Goal: Information Seeking & Learning: Learn about a topic

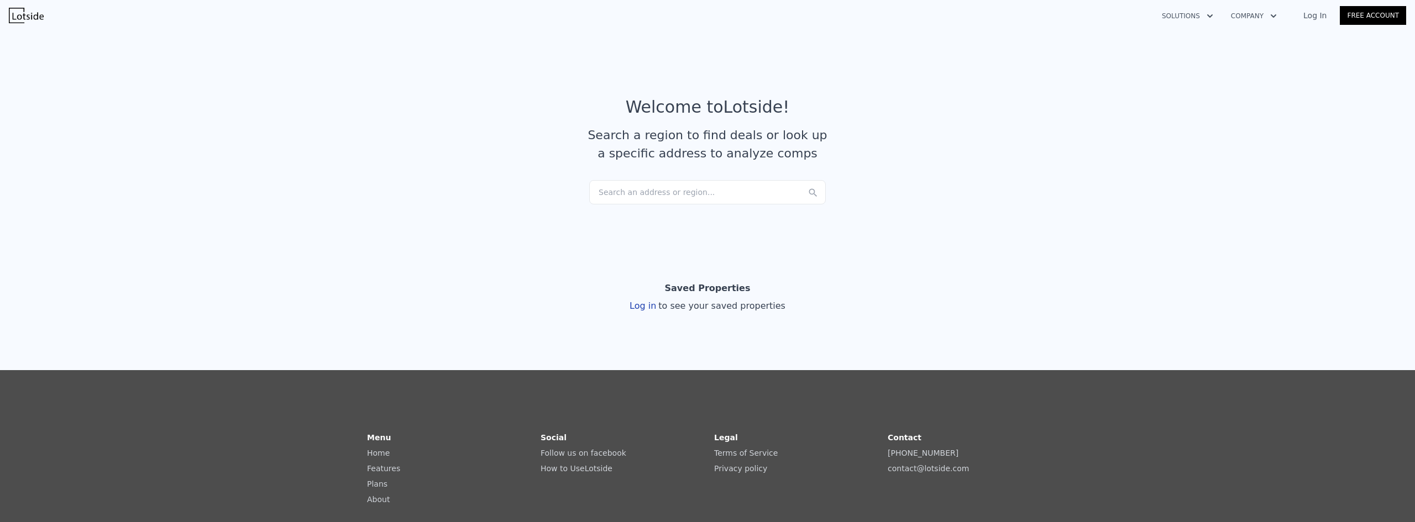
click at [640, 311] on div "Log in to see your saved properties" at bounding box center [707, 305] width 156 height 13
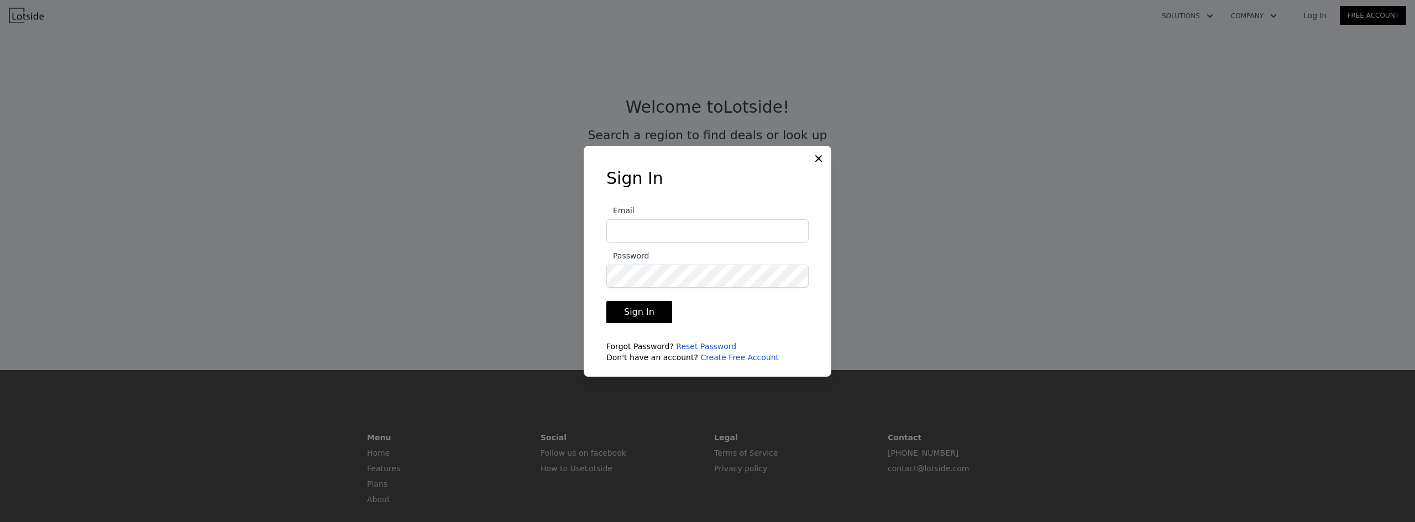
type input "malissac1069@gmail.com"
click at [639, 311] on button "Sign In" at bounding box center [639, 312] width 66 height 22
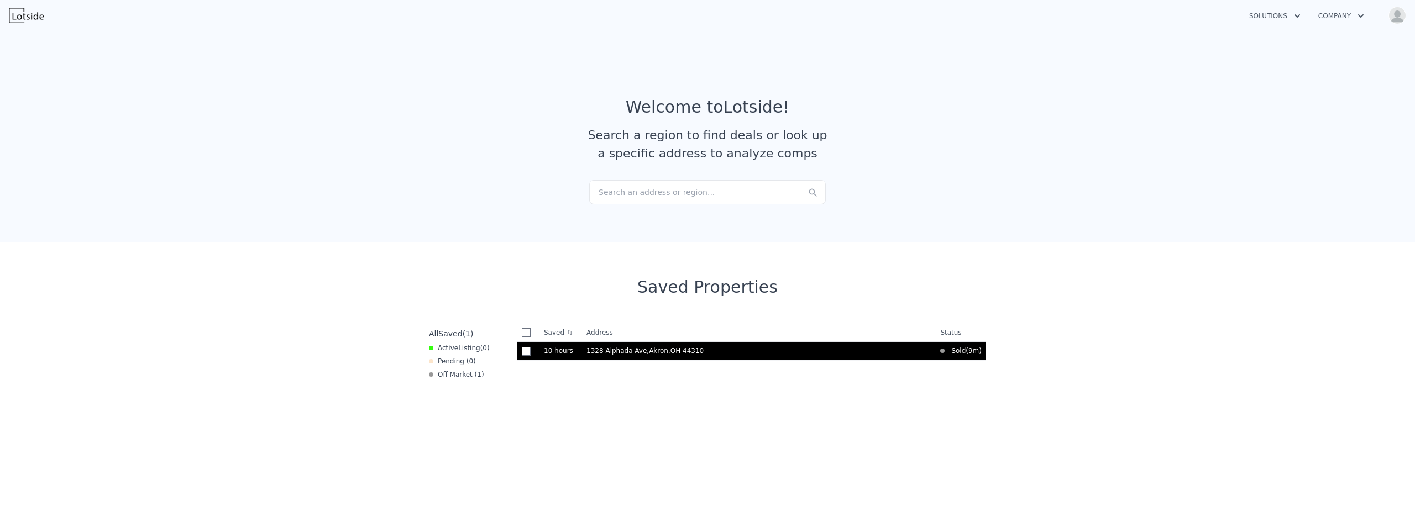
click at [615, 356] on td "1328 Alphada Ave , Akron , OH 44310" at bounding box center [759, 351] width 354 height 19
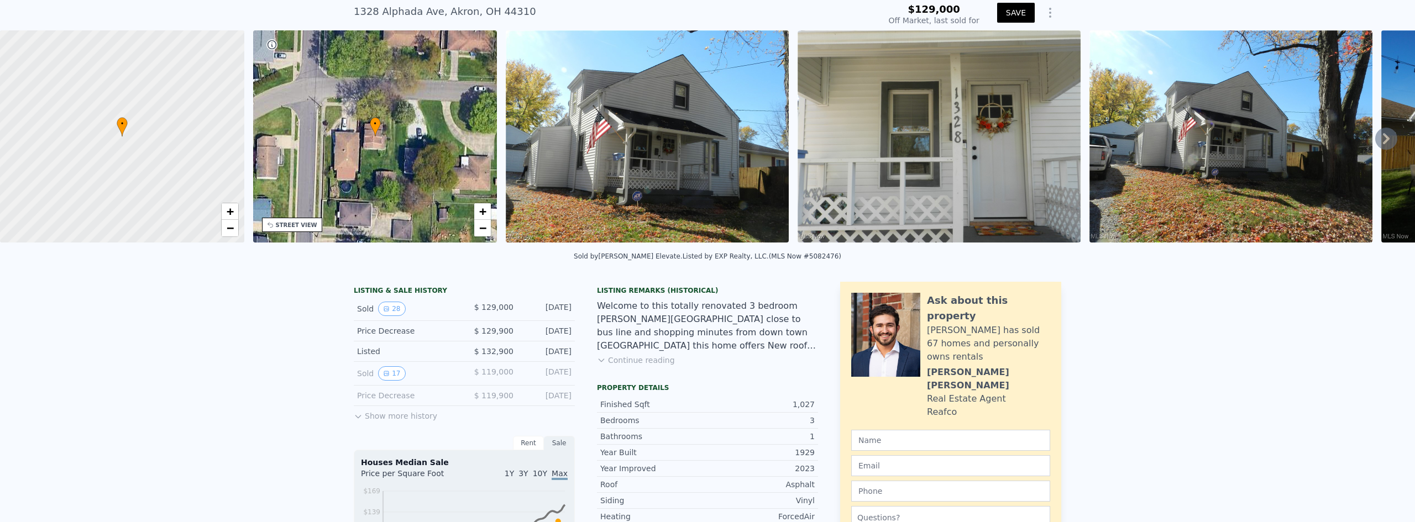
scroll to position [51, 0]
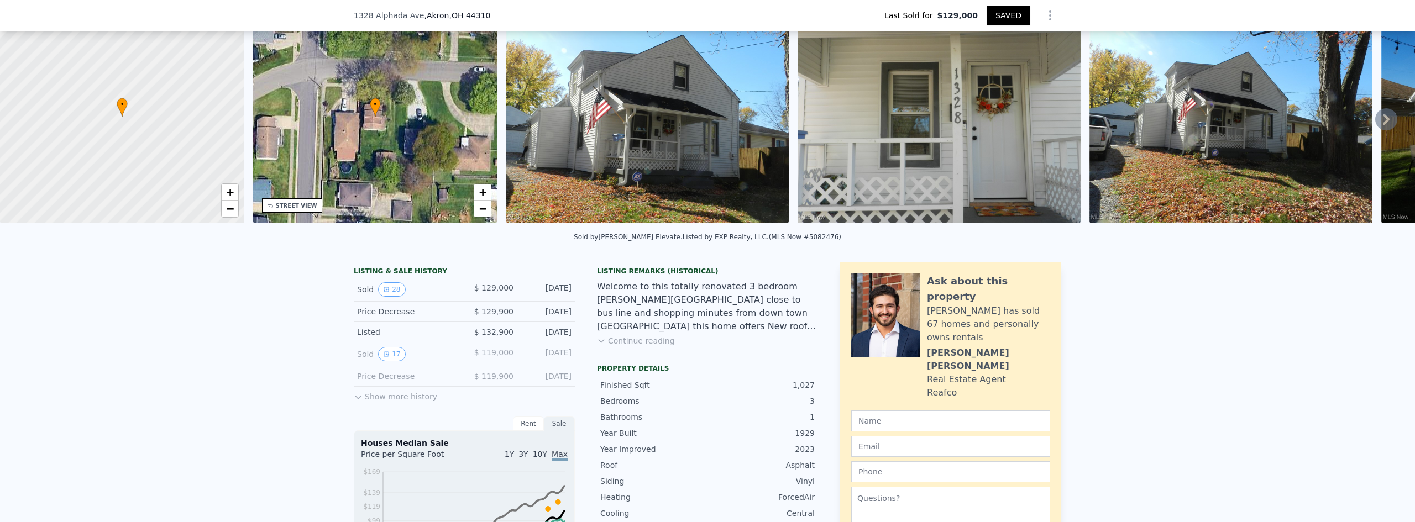
click at [641, 346] on button "Continue reading" at bounding box center [636, 340] width 78 height 11
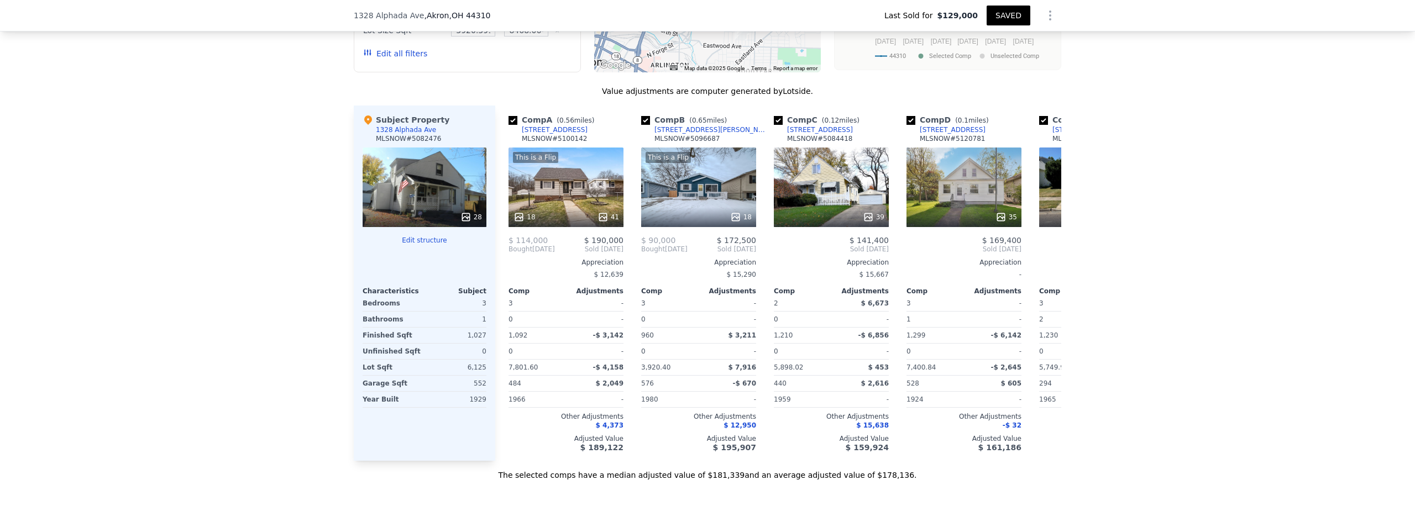
scroll to position [935, 0]
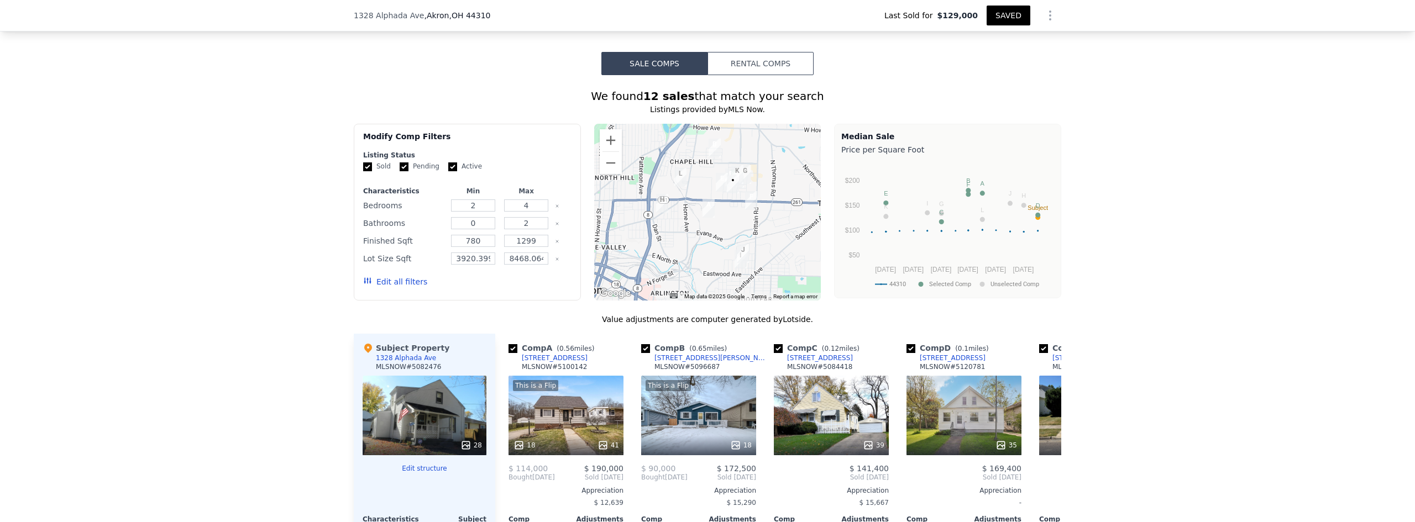
click at [1050, 13] on icon "Show Options" at bounding box center [1049, 15] width 13 height 13
click at [993, 67] on div "Share Analysis" at bounding box center [999, 66] width 124 height 22
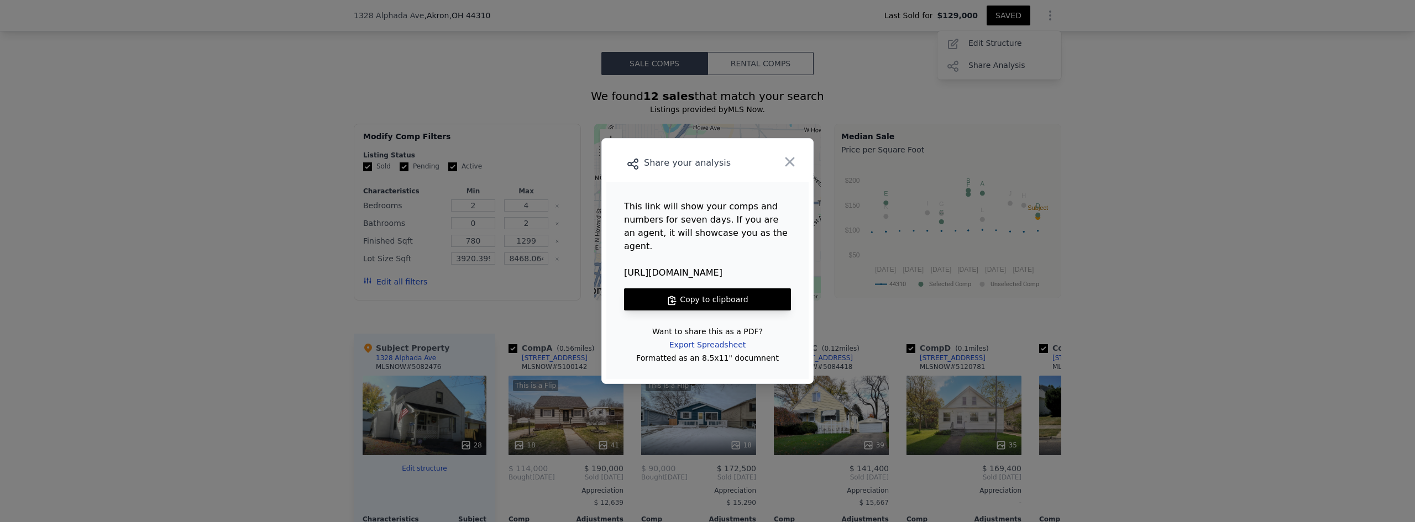
click at [709, 340] on div "Export Spreadsheet" at bounding box center [707, 345] width 94 height 20
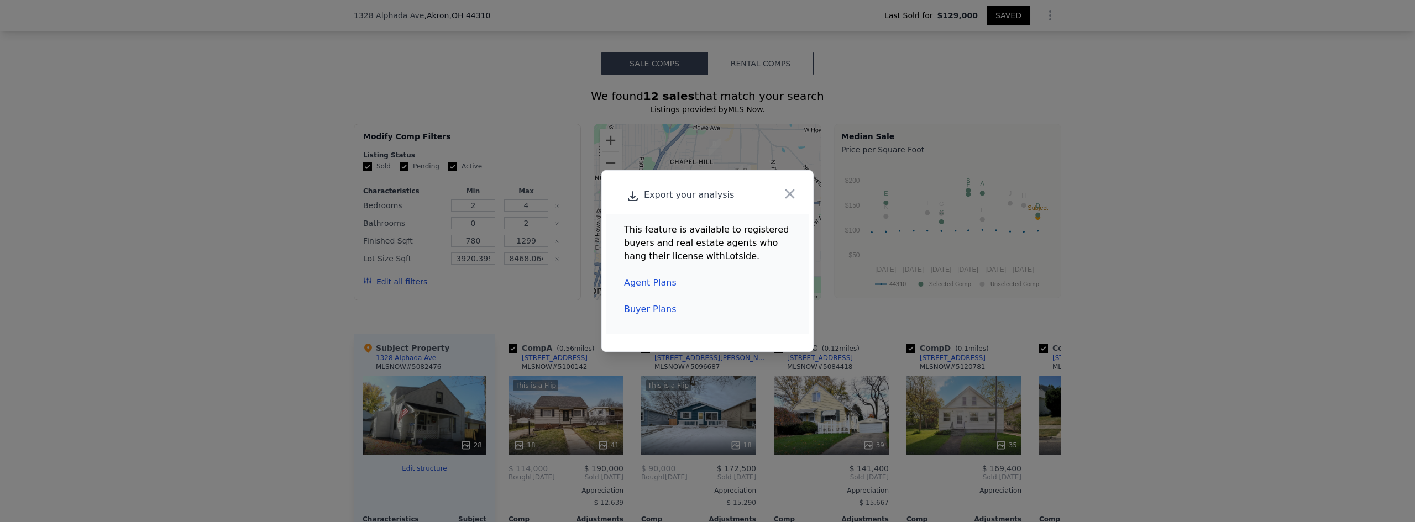
click at [656, 282] on link "Agent Plans" at bounding box center [650, 282] width 52 height 10
click at [628, 308] on link "Buyer Plans" at bounding box center [650, 309] width 52 height 10
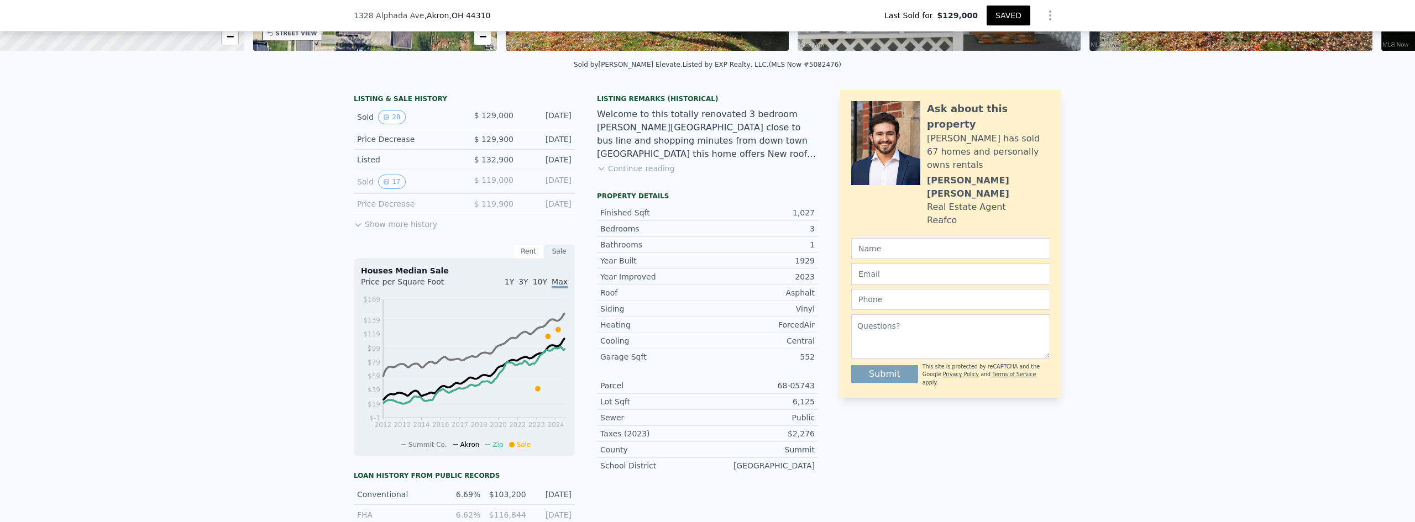
scroll to position [272, 0]
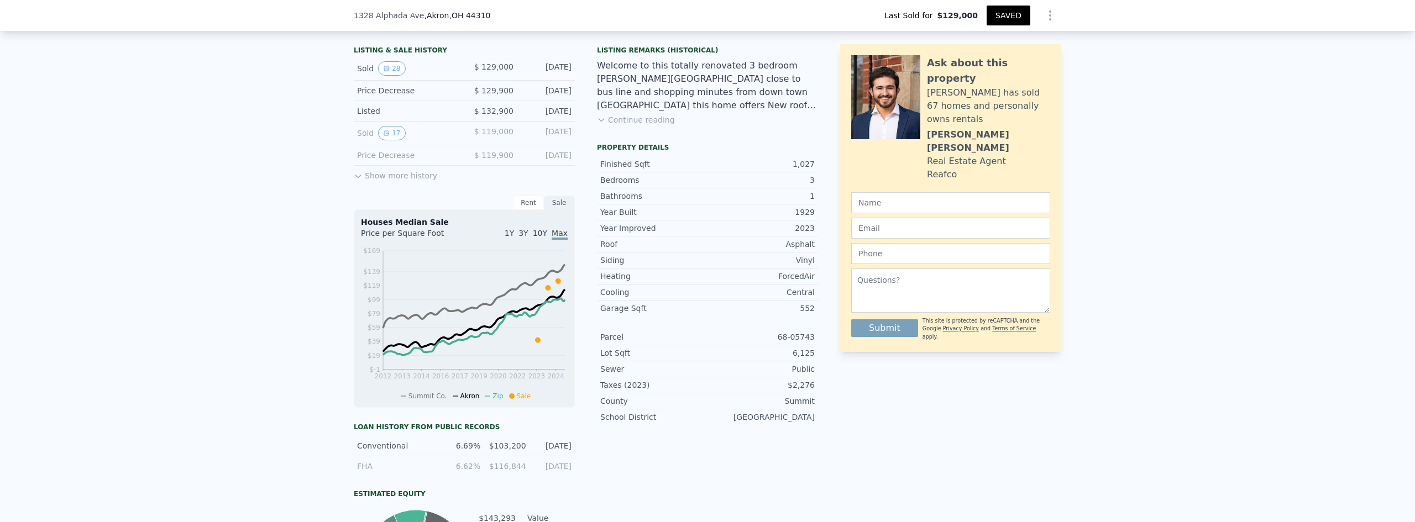
click at [371, 181] on button "Show more history" at bounding box center [395, 173] width 83 height 15
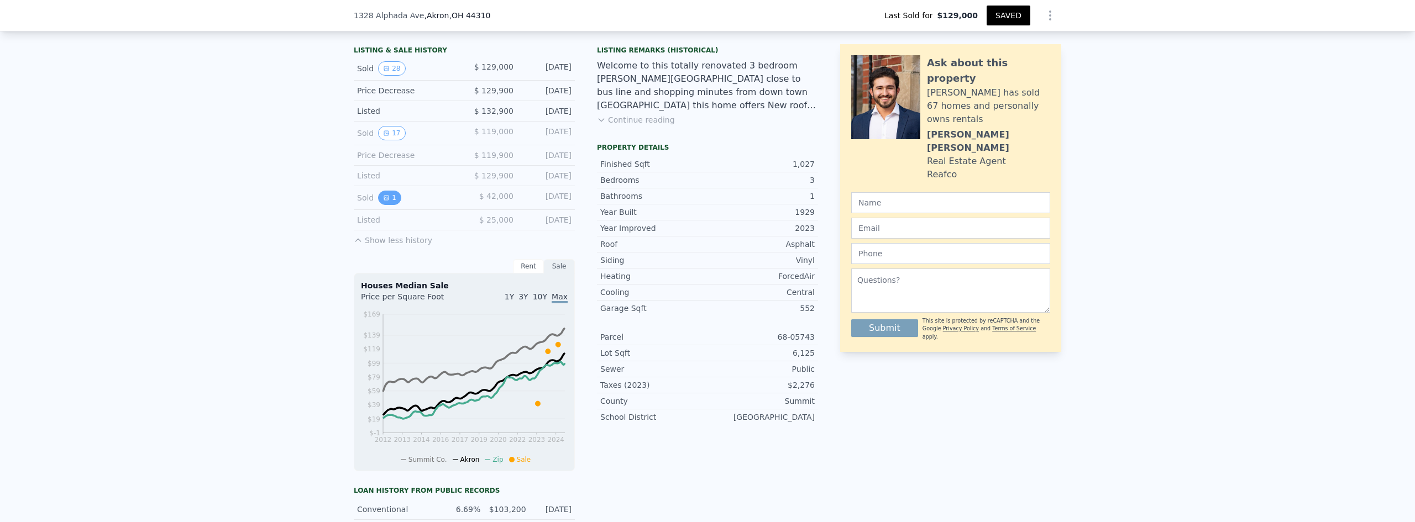
click at [386, 205] on button "1" at bounding box center [389, 198] width 23 height 14
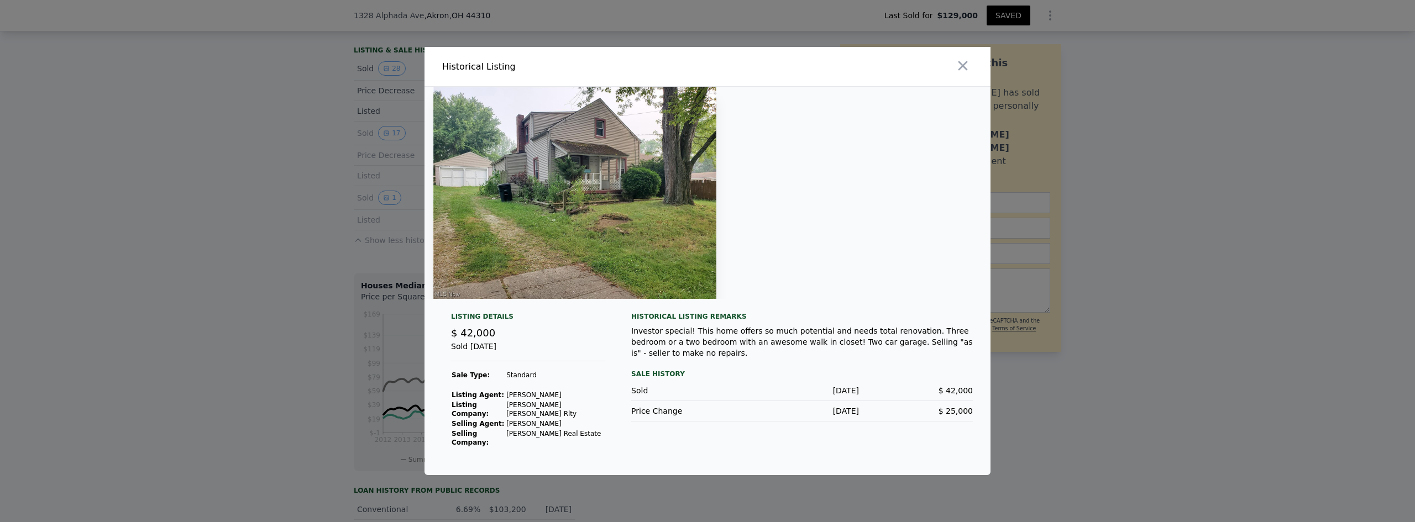
click at [742, 225] on div at bounding box center [707, 193] width 566 height 212
click at [967, 73] on icon "button" at bounding box center [962, 65] width 15 height 15
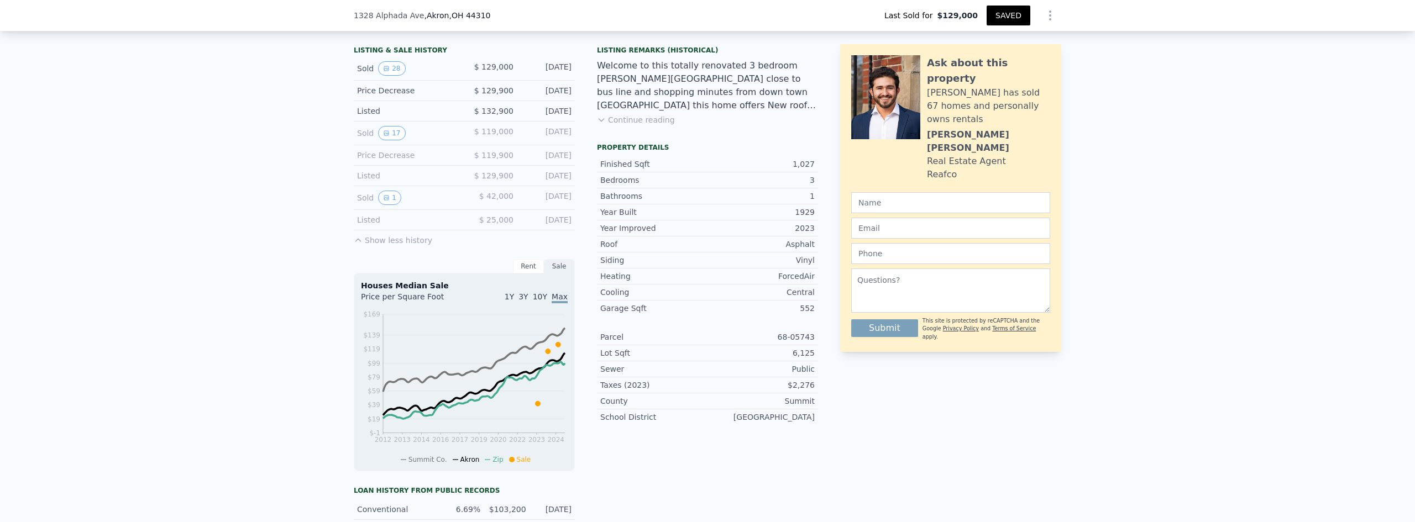
click at [644, 125] on button "Continue reading" at bounding box center [636, 119] width 78 height 11
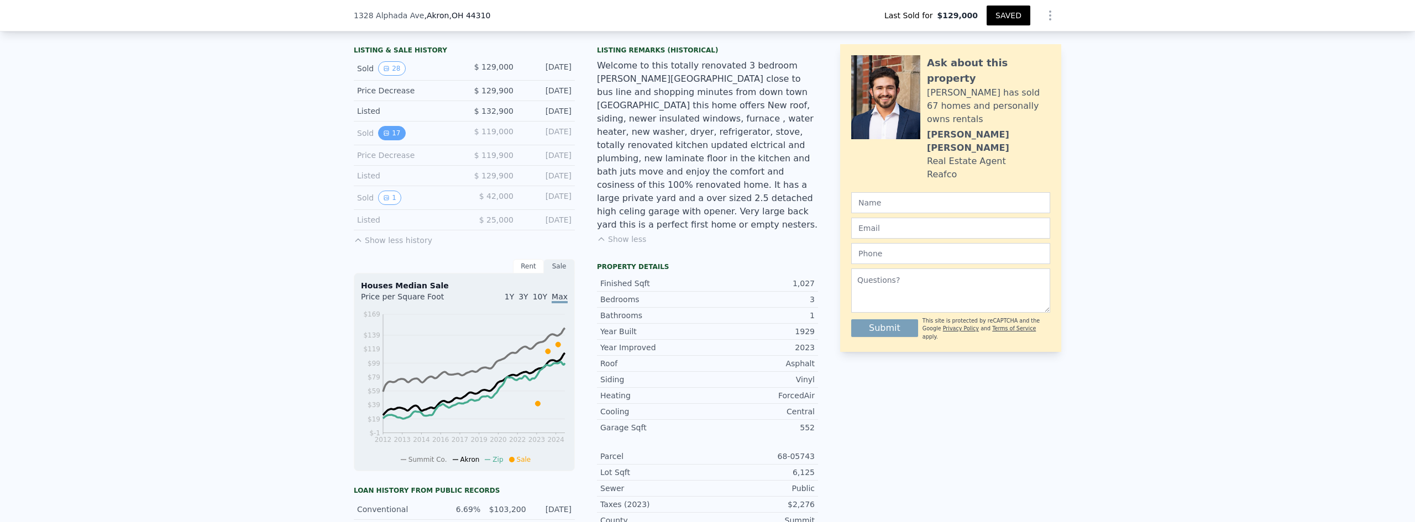
click at [387, 139] on button "17" at bounding box center [391, 133] width 27 height 14
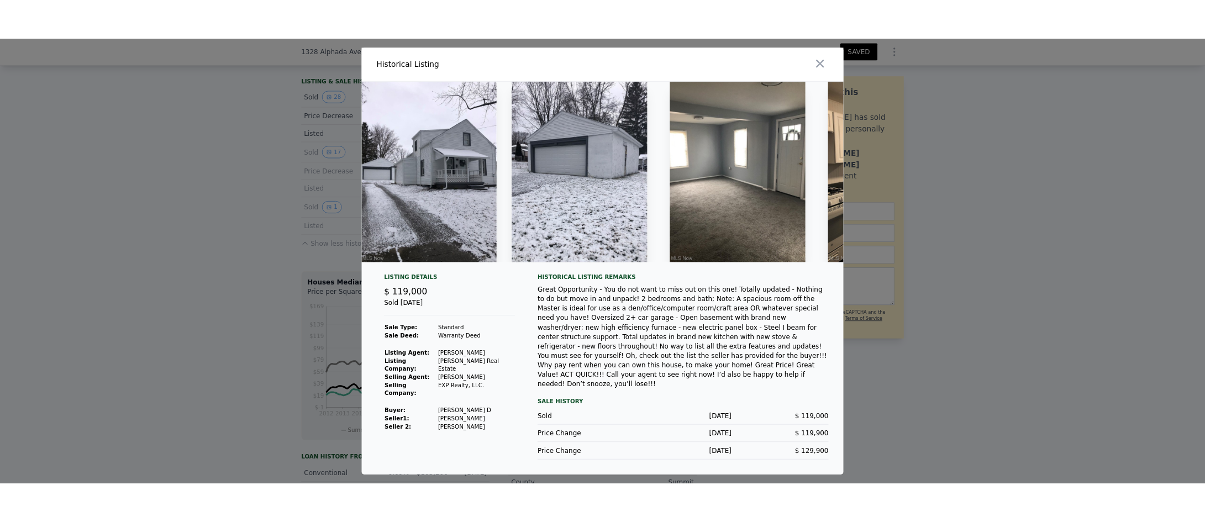
scroll to position [0, 0]
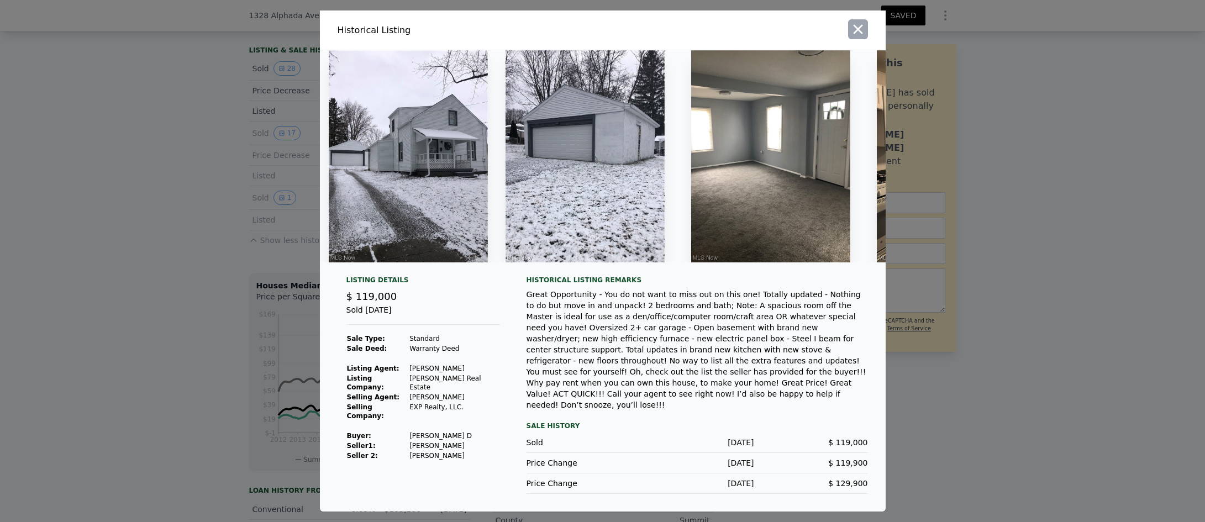
click at [856, 34] on icon "button" at bounding box center [857, 29] width 9 height 9
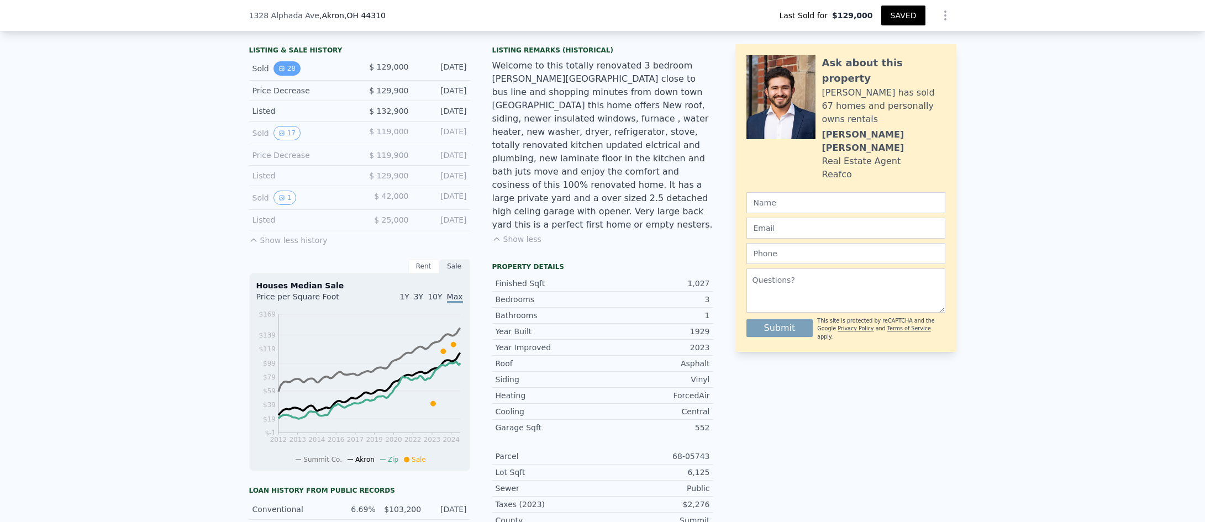
click at [280, 72] on icon "View historical data" at bounding box center [281, 68] width 7 height 7
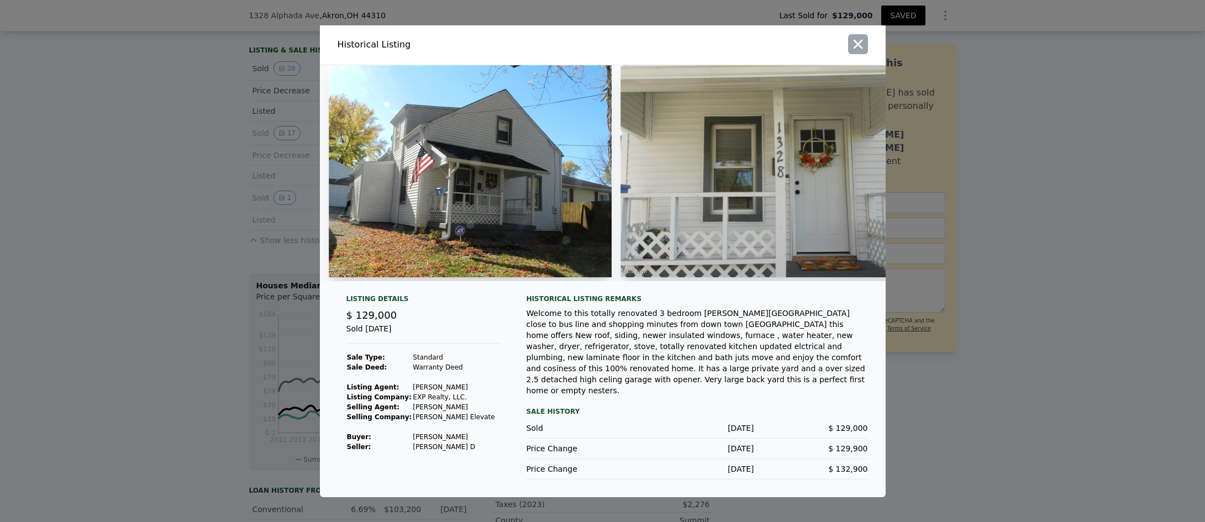
click at [853, 47] on icon "button" at bounding box center [857, 43] width 15 height 15
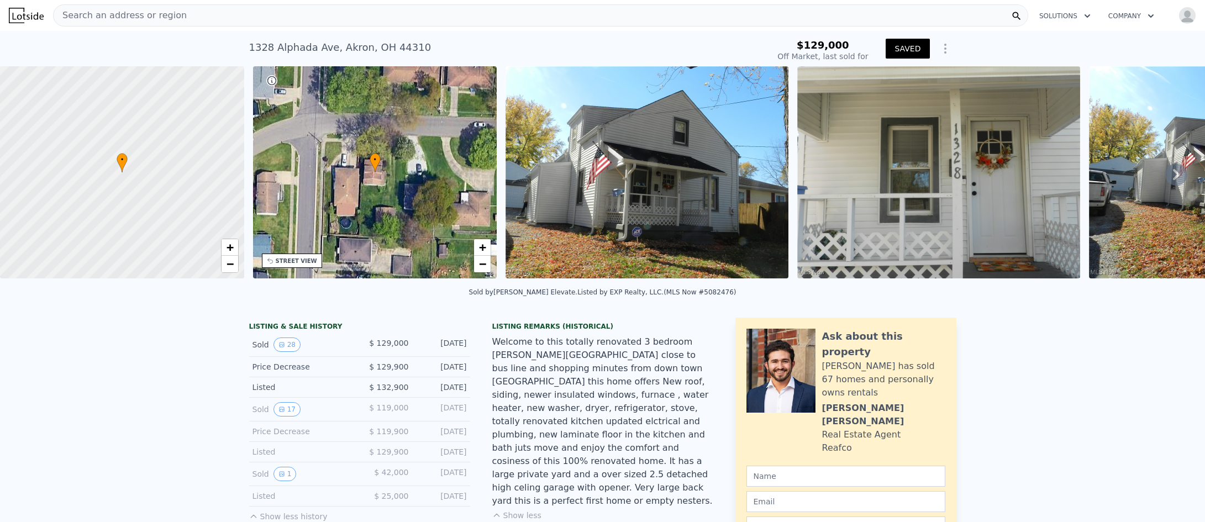
click at [942, 50] on icon "Show Options" at bounding box center [945, 48] width 13 height 13
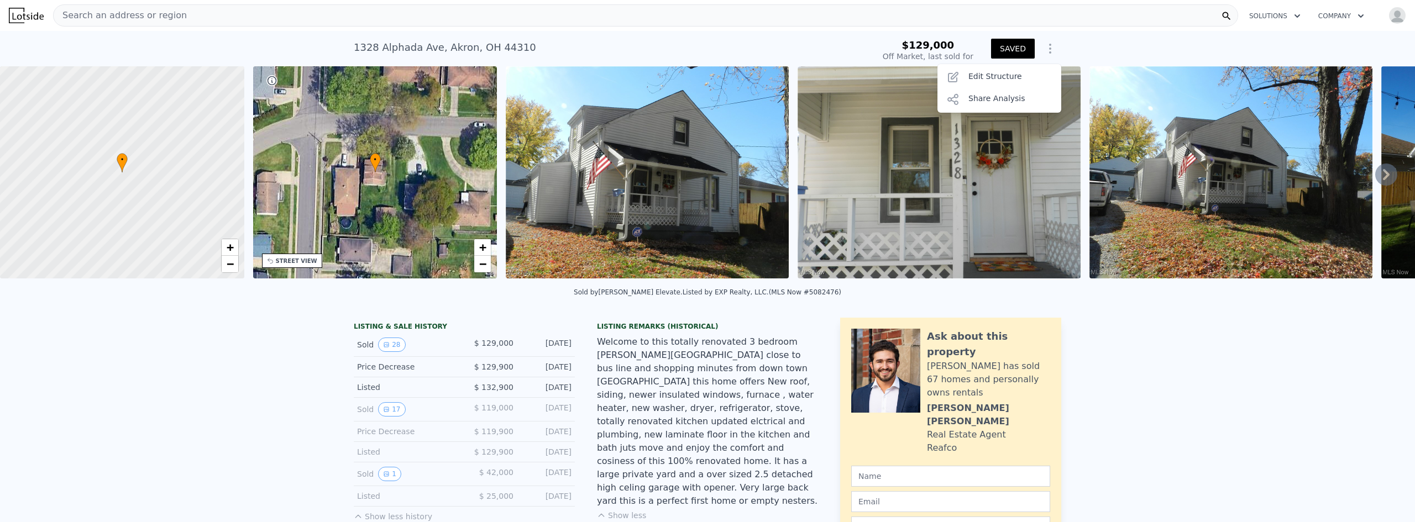
click at [1377, 179] on icon at bounding box center [1386, 175] width 22 height 22
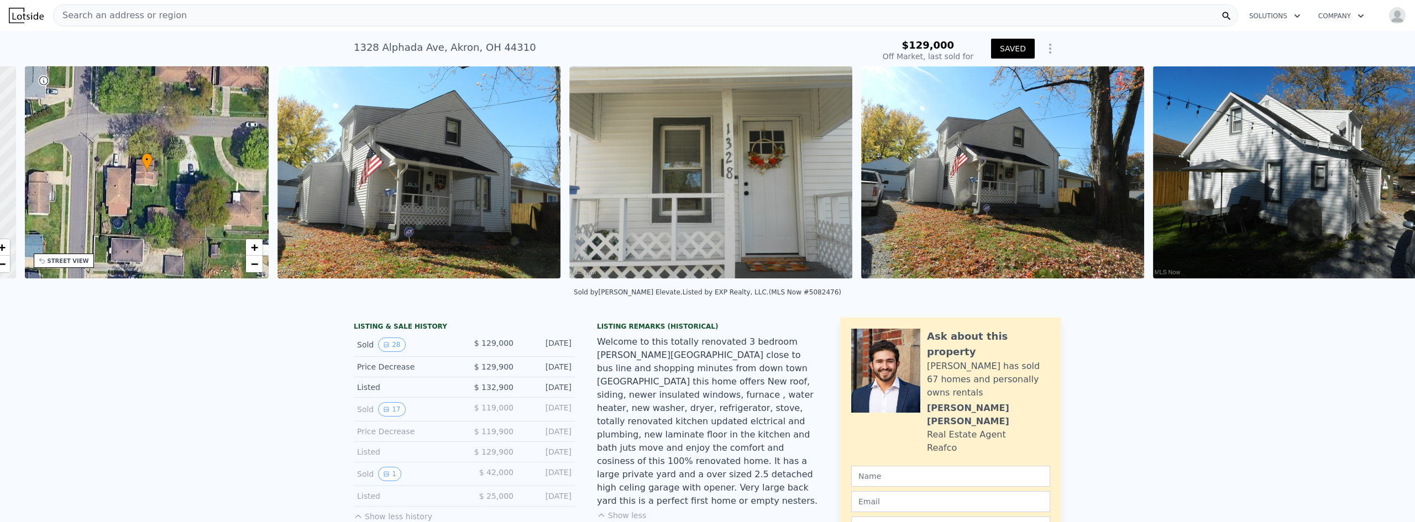
scroll to position [0, 257]
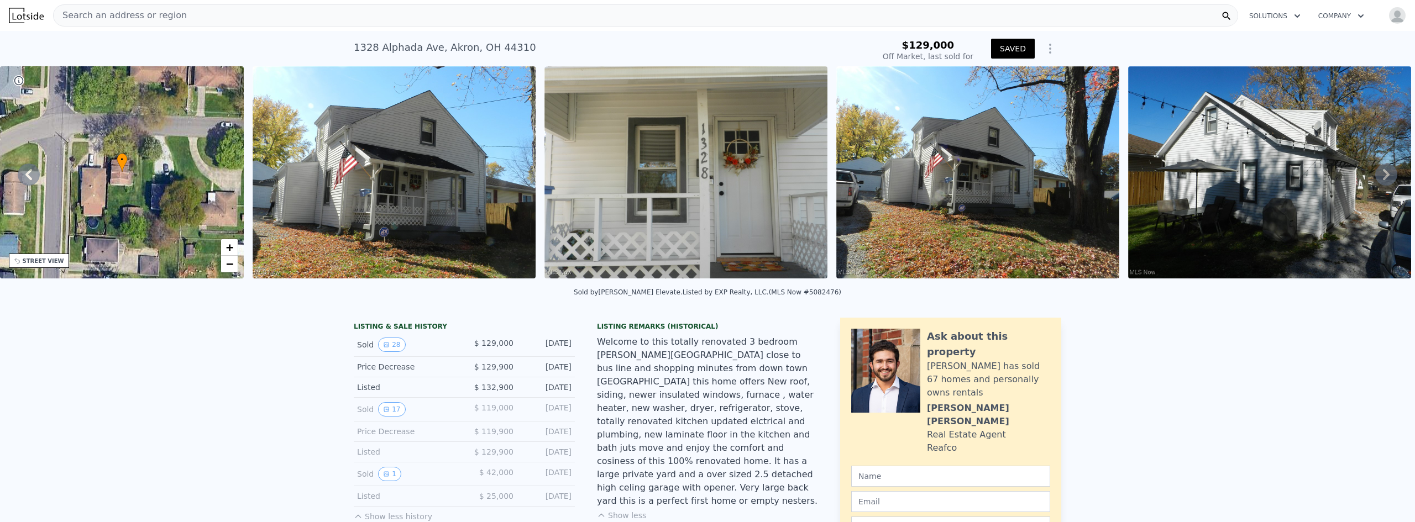
click at [1377, 179] on icon at bounding box center [1386, 175] width 22 height 22
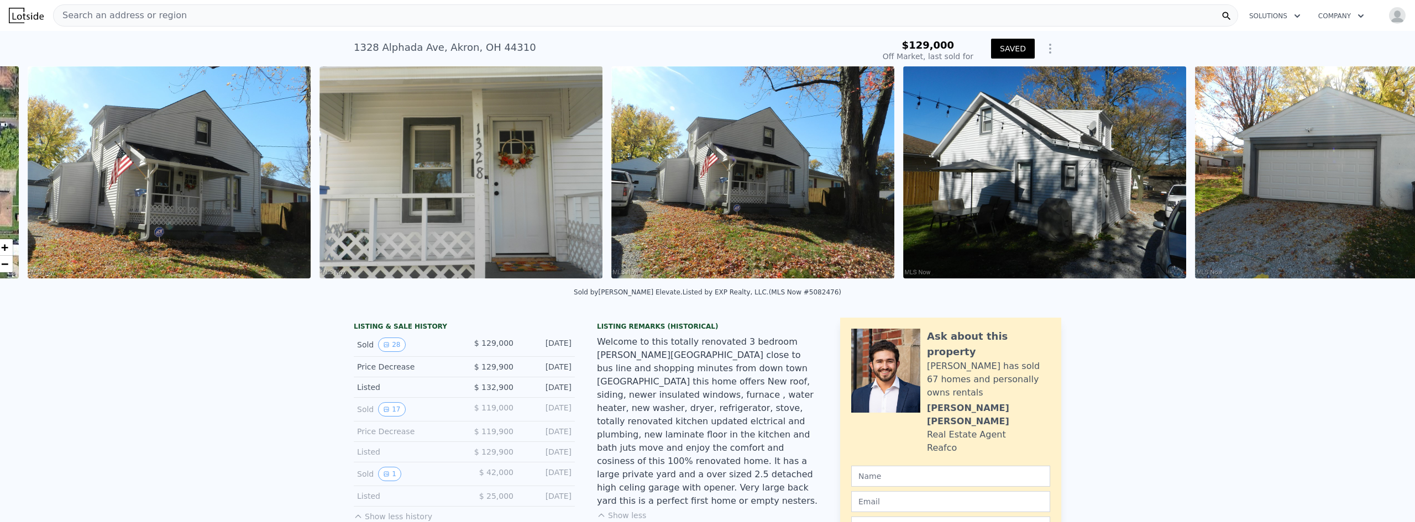
scroll to position [0, 506]
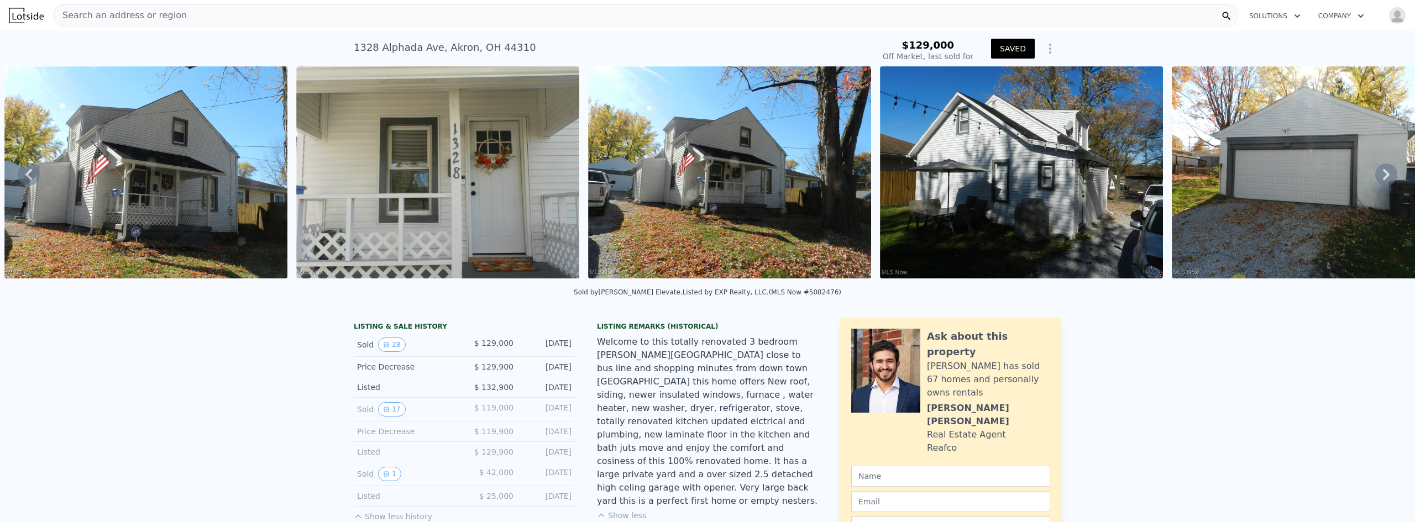
click at [1377, 179] on icon at bounding box center [1386, 175] width 22 height 22
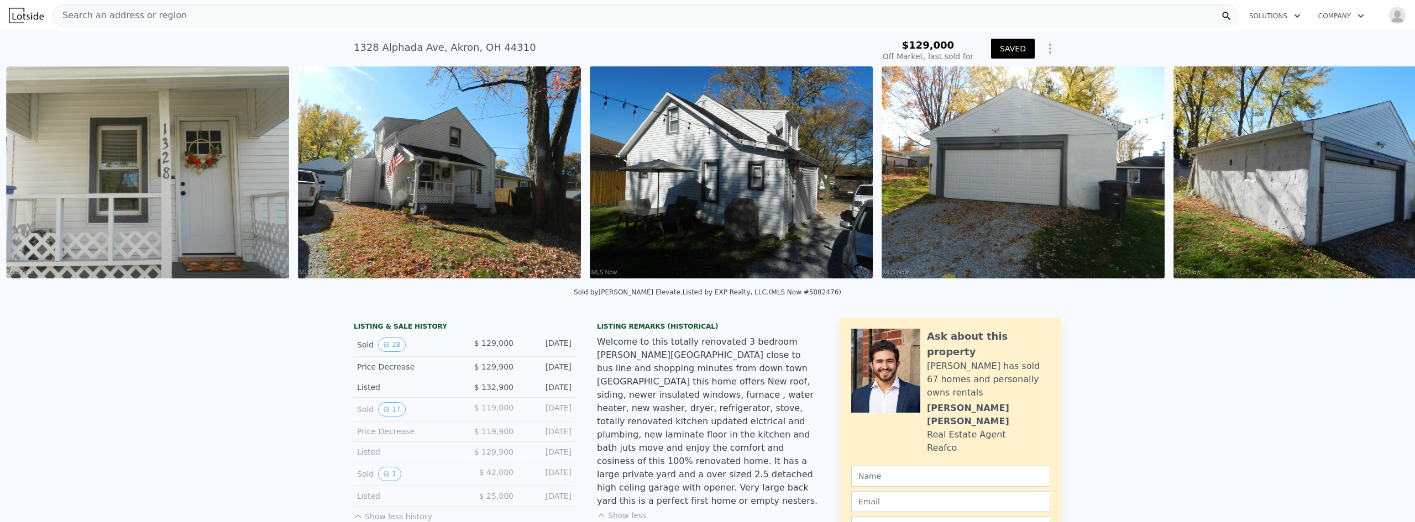
scroll to position [0, 797]
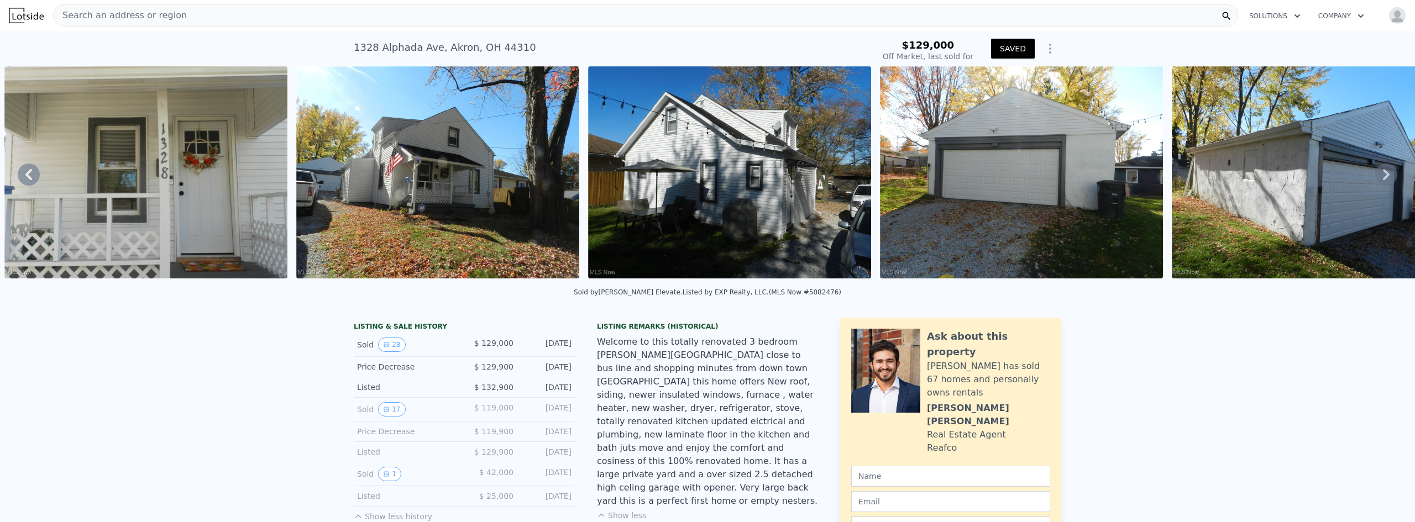
click at [746, 216] on img at bounding box center [729, 172] width 283 height 212
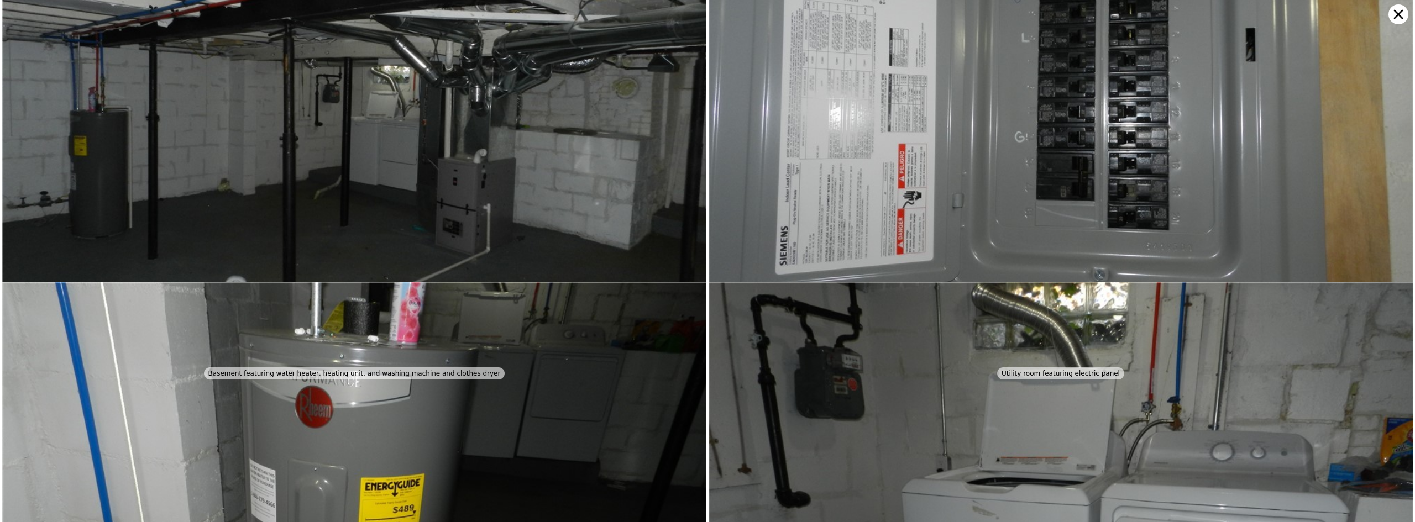
scroll to position [4266, 0]
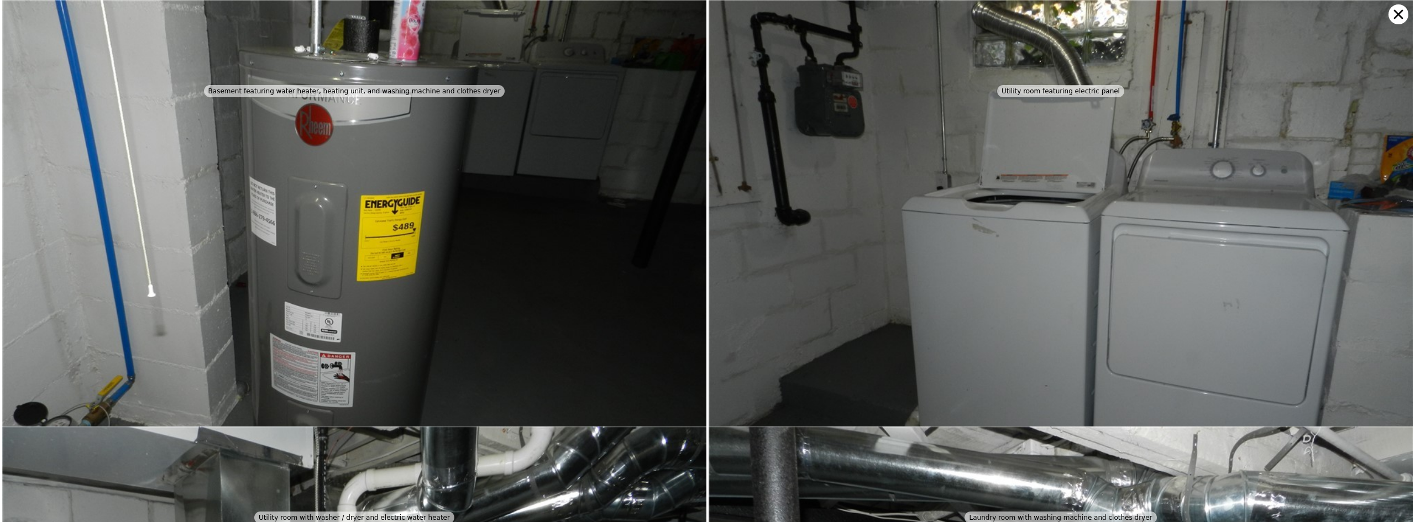
click at [622, 29] on img at bounding box center [354, 264] width 704 height 528
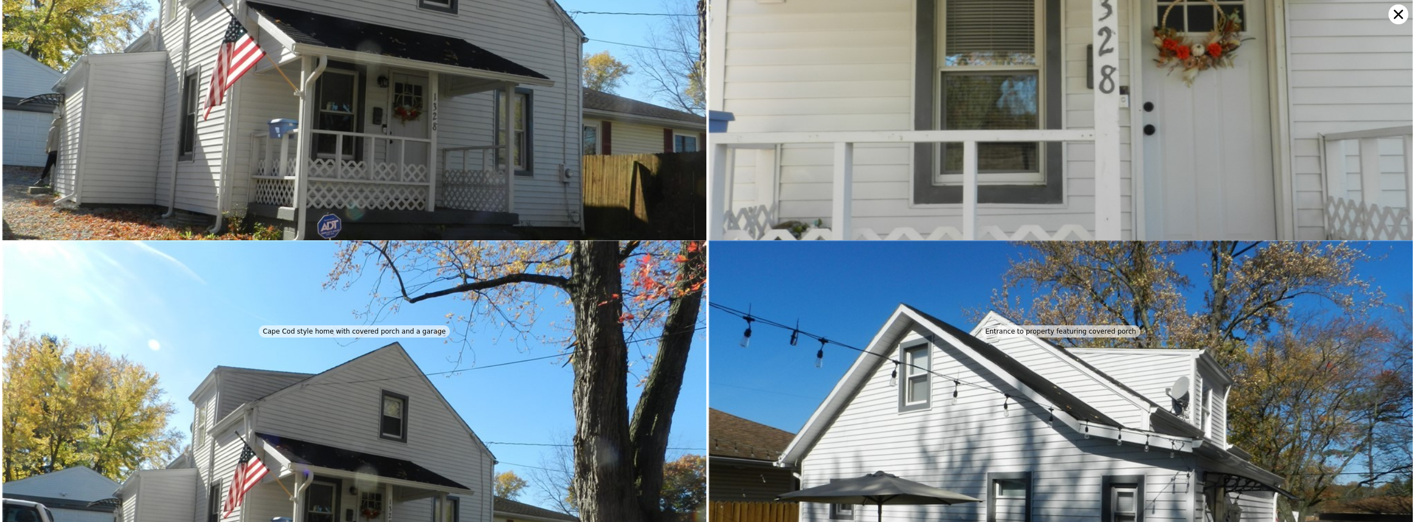
scroll to position [0, 0]
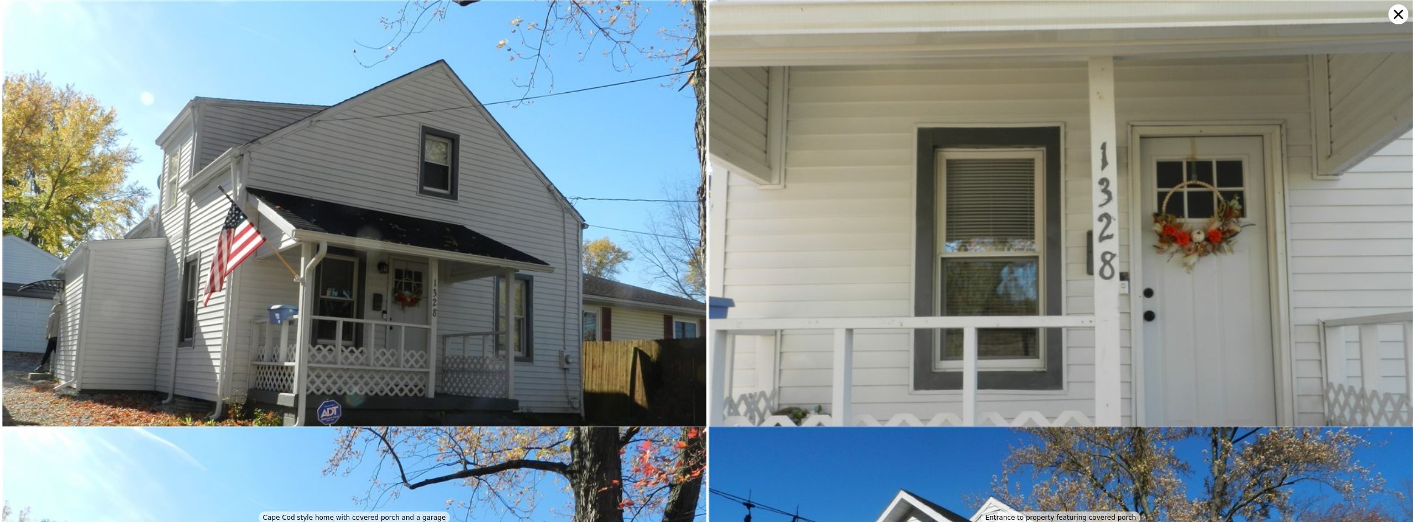
click at [1398, 18] on icon at bounding box center [1398, 14] width 20 height 20
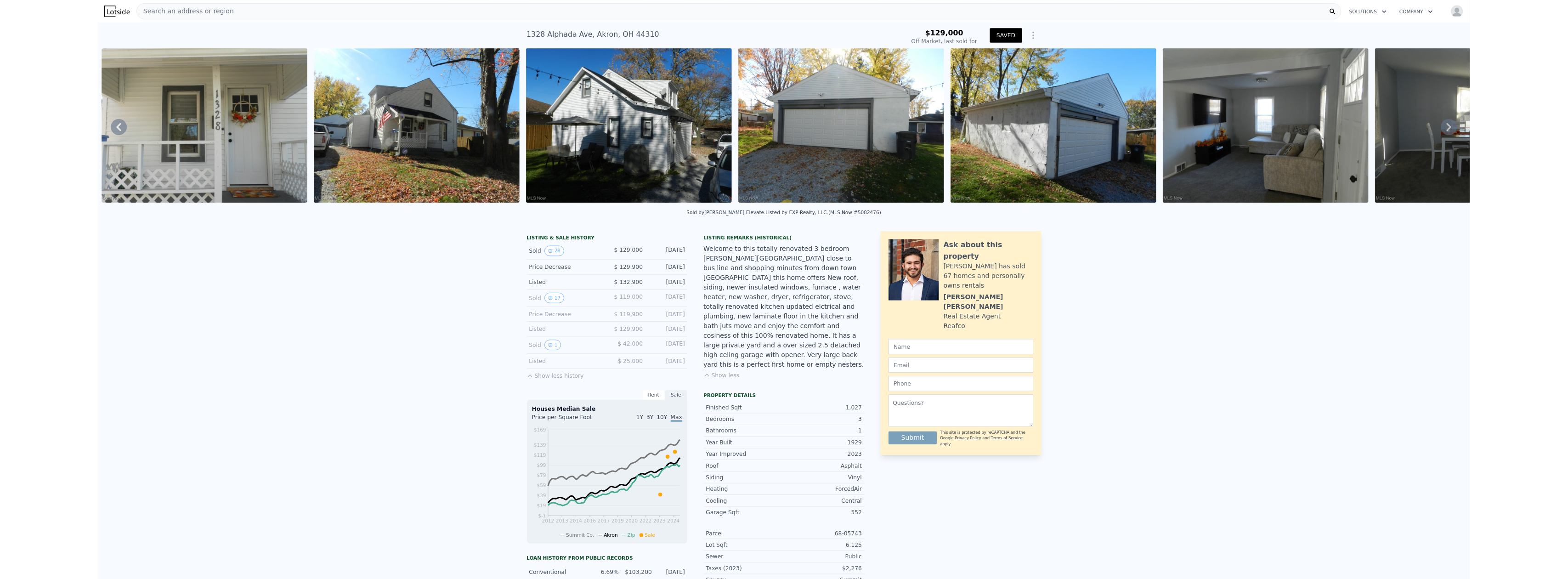
scroll to position [0, 663]
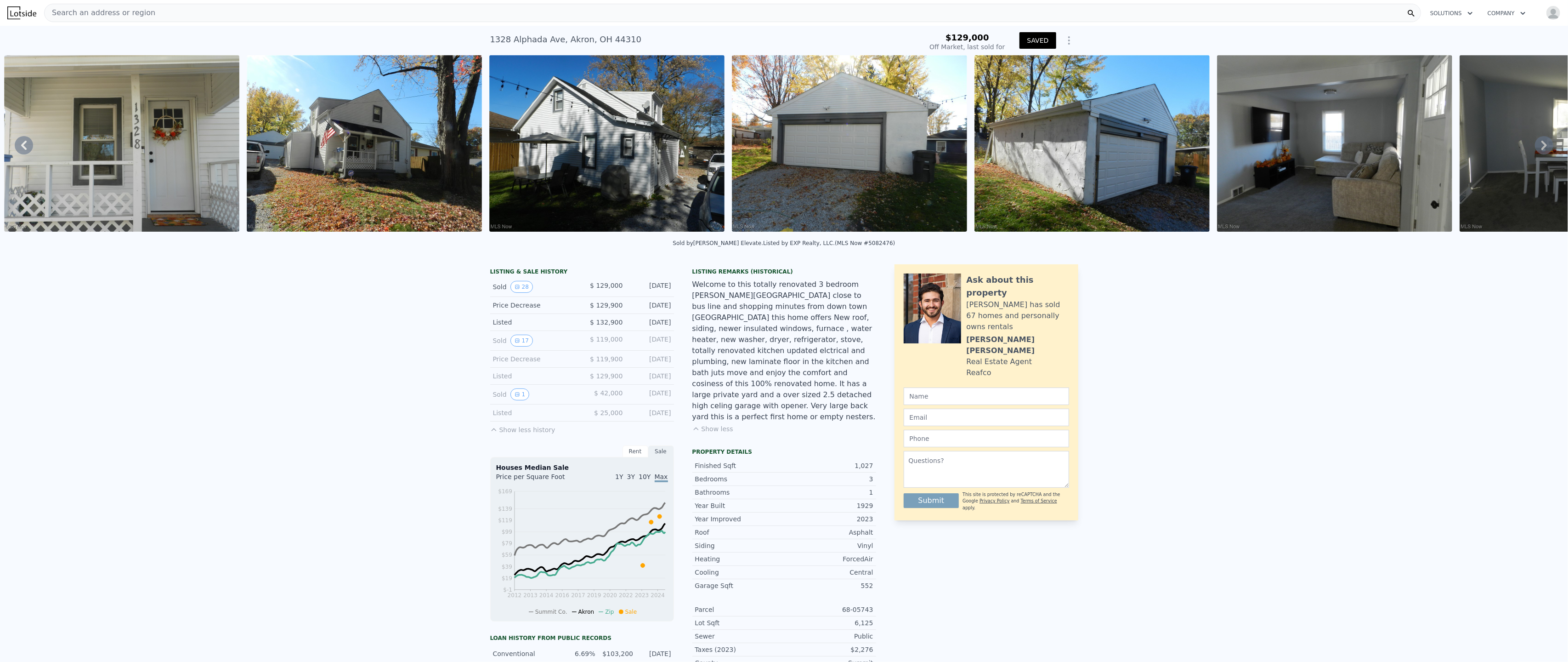
drag, startPoint x: 821, startPoint y: 252, endPoint x: 871, endPoint y: 252, distance: 50.0
click at [871, 252] on div "Sold by [PERSON_NAME] Elevate . Listed by EXP Realty, LLC. (MLS Now #5082476)" at bounding box center [784, 245] width 1568 height 22
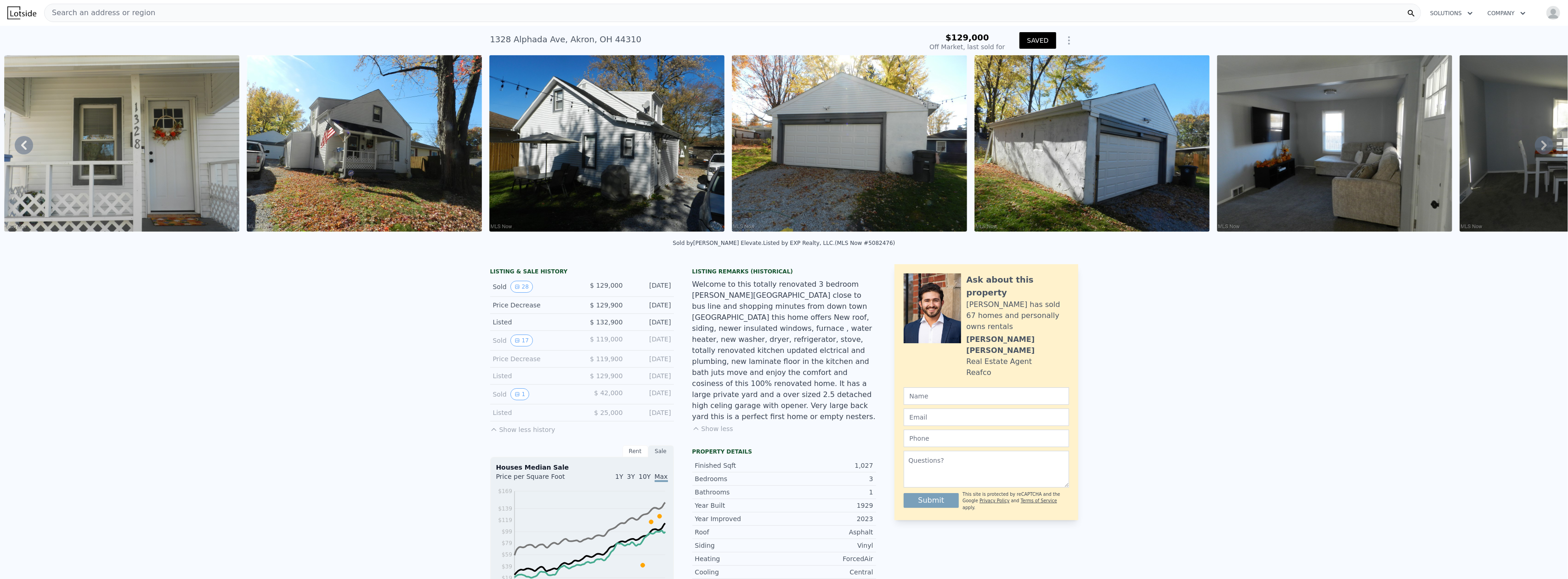
click at [857, 246] on div "Listed by EXP Realty, LLC. (MLS Now #5082476)" at bounding box center [829, 243] width 132 height 7
drag, startPoint x: 855, startPoint y: 254, endPoint x: 1204, endPoint y: 337, distance: 358.7
click at [1176, 337] on div "LISTING & SALE HISTORY Sold 28 $ 129,000 [DATE] Price Decrease $ 129,900 [DATE]…" at bounding box center [784, 547] width 1568 height 580
drag, startPoint x: 845, startPoint y: 252, endPoint x: 882, endPoint y: 255, distance: 37.1
click at [882, 255] on div "Sold by [PERSON_NAME] Elevate . Listed by EXP Realty, LLC. (MLS Now #5082476)" at bounding box center [784, 245] width 1568 height 22
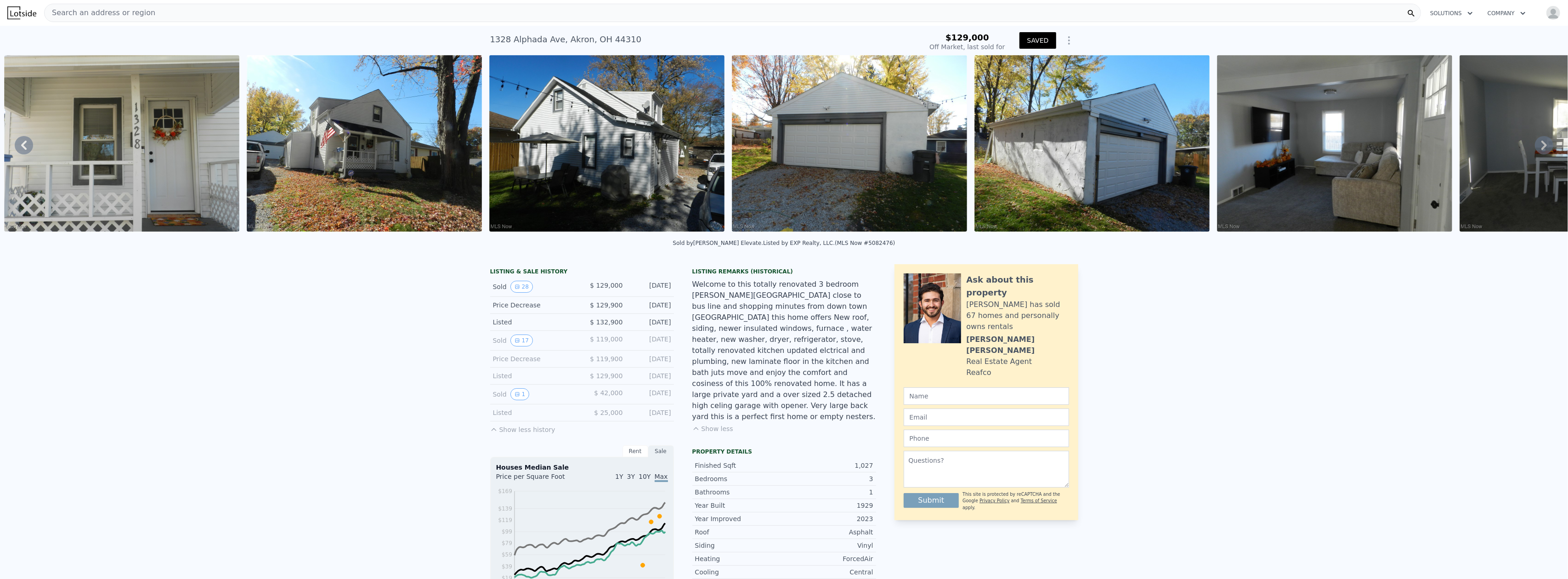
drag, startPoint x: 864, startPoint y: 250, endPoint x: 1210, endPoint y: 304, distance: 350.2
click at [1176, 308] on div "LISTING & SALE HISTORY Sold 28 $ 129,000 [DATE] Price Decrease $ 129,900 [DATE]…" at bounding box center [784, 547] width 1568 height 580
click at [873, 250] on div "Sold by [PERSON_NAME] Elevate . Listed by EXP Realty, LLC. (MLS Now #5082476)" at bounding box center [784, 245] width 1568 height 22
drag, startPoint x: 846, startPoint y: 252, endPoint x: 870, endPoint y: 252, distance: 24.0
click at [870, 246] on div "Listed by EXP Realty, LLC. (MLS Now #5082476)" at bounding box center [829, 243] width 132 height 7
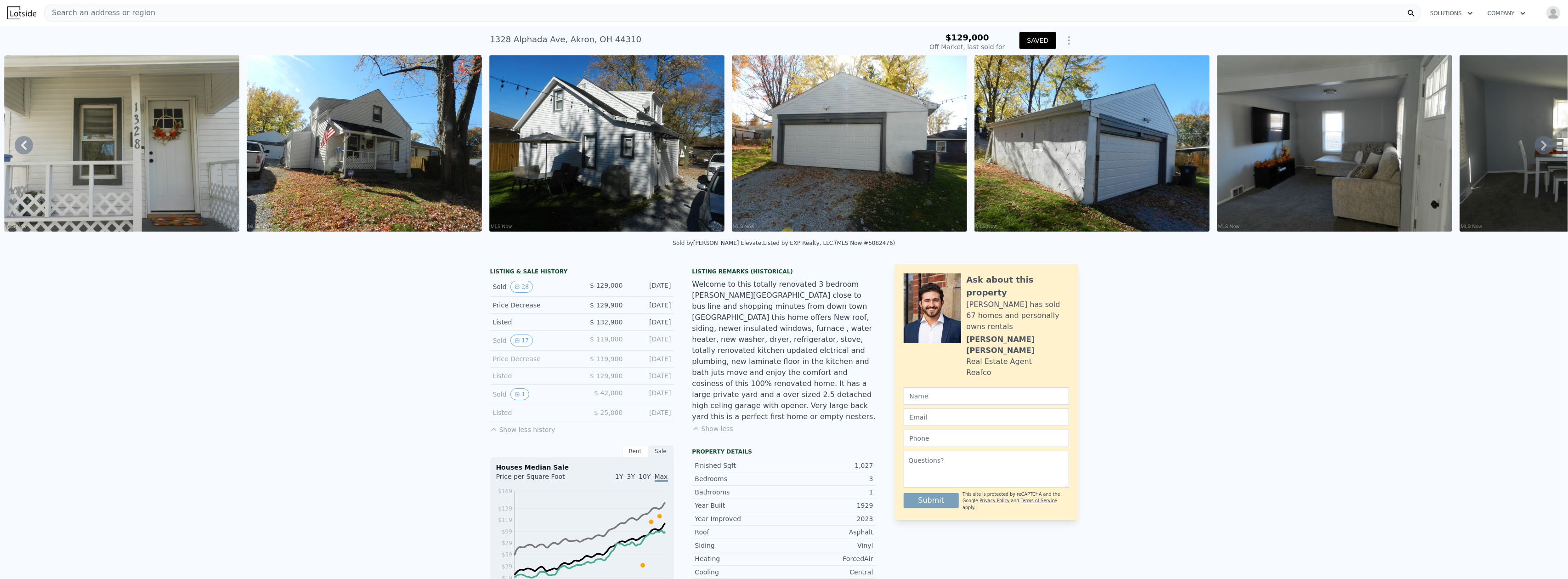
copy div "#5082476)"
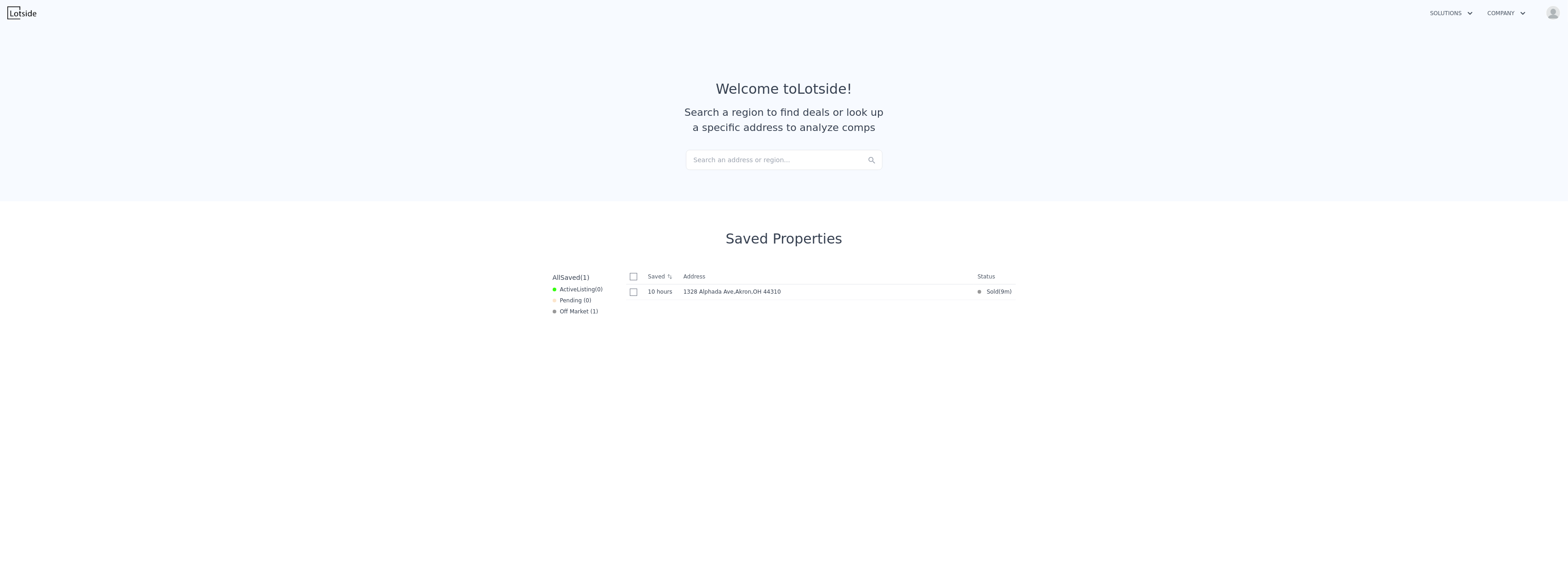
click at [1555, 17] on img "button" at bounding box center [1553, 13] width 15 height 15
drag, startPoint x: 1313, startPoint y: 147, endPoint x: 1372, endPoint y: 98, distance: 76.7
click at [1319, 142] on section "Welcome to Lotside ! Search a region to find deals or look up a specific addres…" at bounding box center [784, 111] width 1568 height 179
click at [1509, 13] on button "Company" at bounding box center [1506, 13] width 53 height 17
click at [1432, 68] on section "Welcome to Lotside ! Search a region to find deals or look up a specific addres…" at bounding box center [784, 111] width 1568 height 179
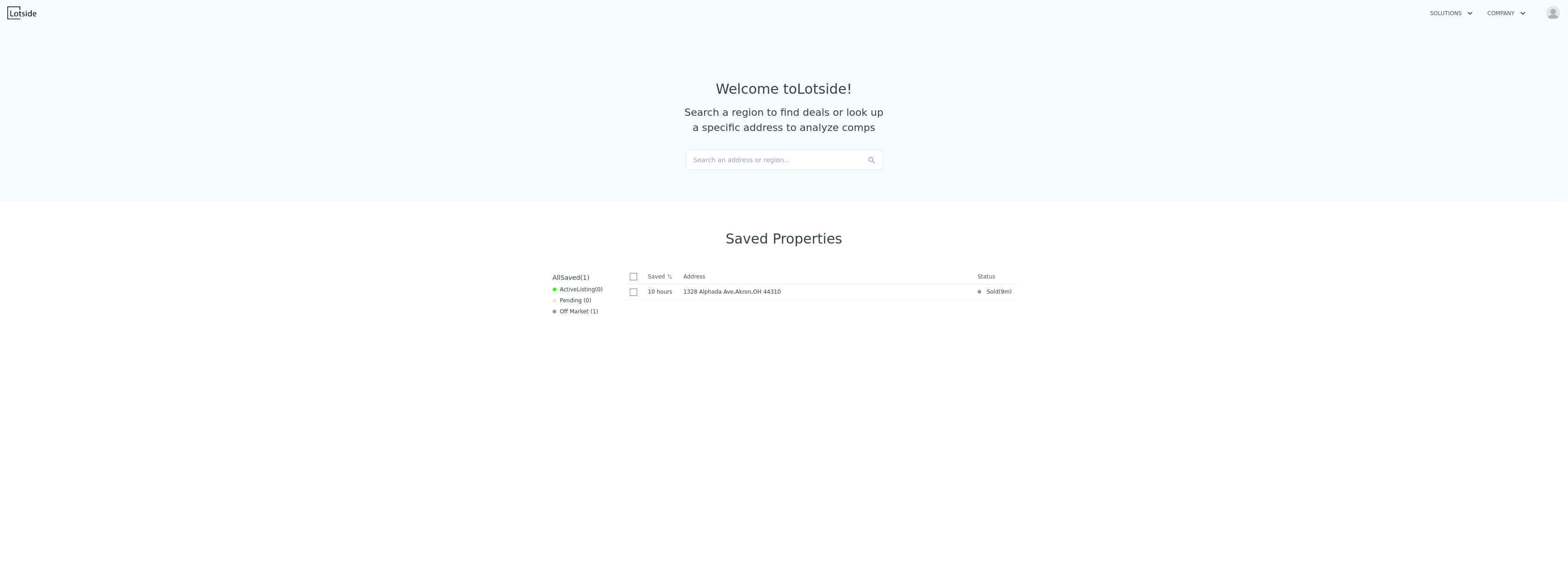
click at [1450, 14] on button "Solutions" at bounding box center [1451, 13] width 57 height 17
click at [1456, 30] on link "Agents Solutions" at bounding box center [1474, 36] width 103 height 17
click at [1553, 14] on img "button" at bounding box center [1553, 13] width 15 height 15
click at [1495, 93] on link "Home" at bounding box center [1496, 92] width 32 height 7
click at [21, 12] on img at bounding box center [22, 12] width 29 height 12
